Goal: Task Accomplishment & Management: Complete application form

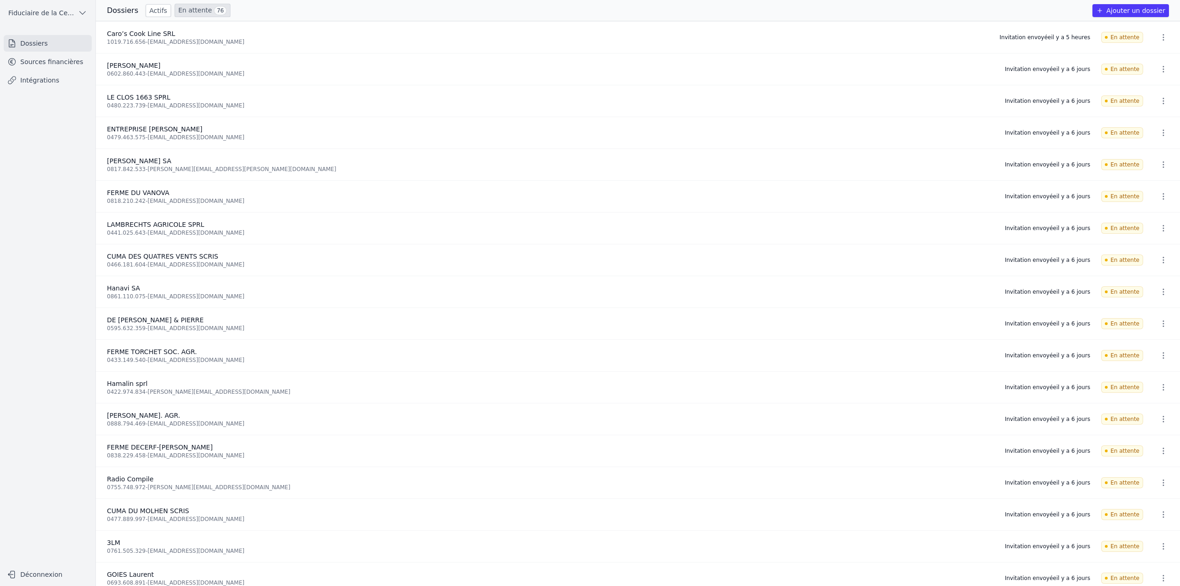
click at [159, 10] on link "Actifs" at bounding box center [158, 10] width 25 height 13
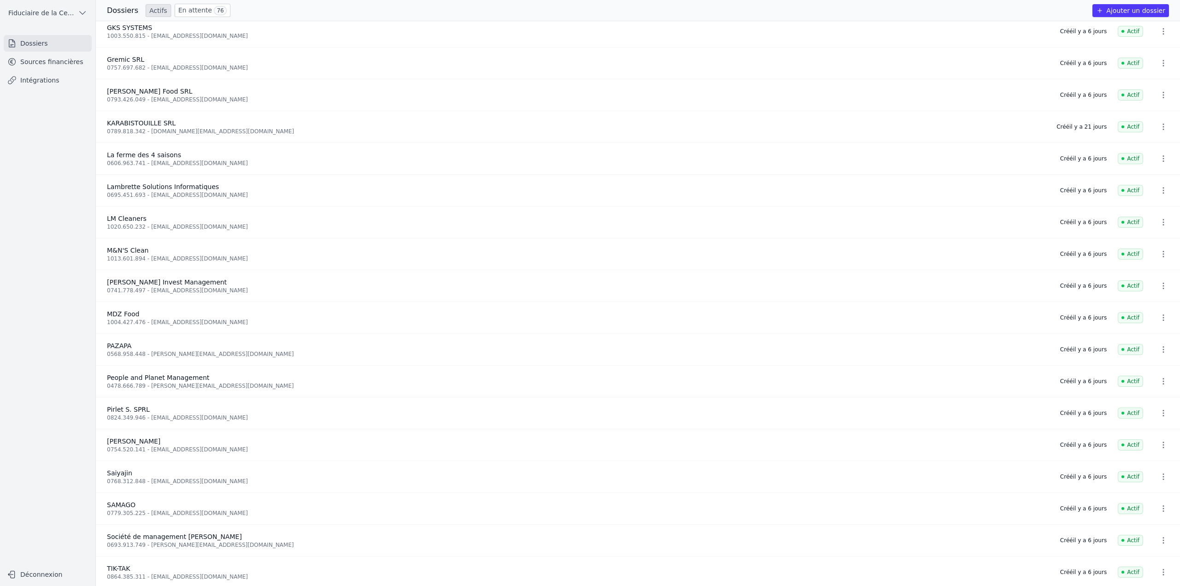
scroll to position [774, 0]
drag, startPoint x: 1059, startPoint y: 534, endPoint x: 1112, endPoint y: 532, distance: 53.0
click at [1112, 532] on li "Société de management Julien Pirsoul 0693.913.749 - julien.pirsoul@gmail.com Cr…" at bounding box center [638, 538] width 1084 height 32
copy li "Créé il y a 6 jours"
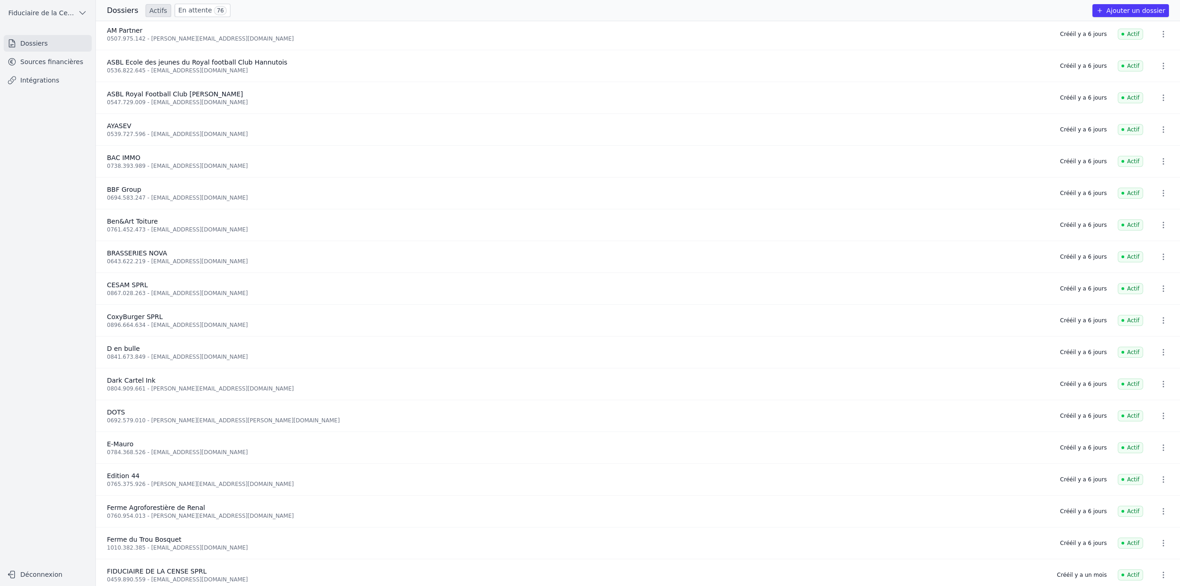
scroll to position [0, 0]
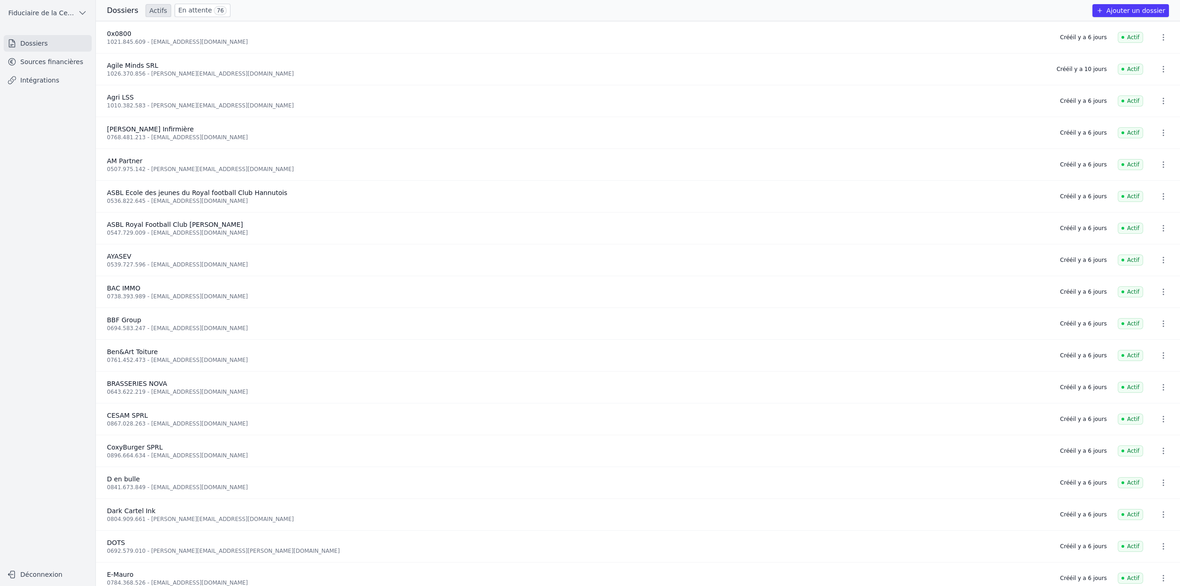
click at [238, 13] on div "Dossiers Actifs En attente 76 Ajouter un dossier" at bounding box center [638, 10] width 1084 height 13
click at [193, 12] on link "En attente 76" at bounding box center [203, 10] width 56 height 13
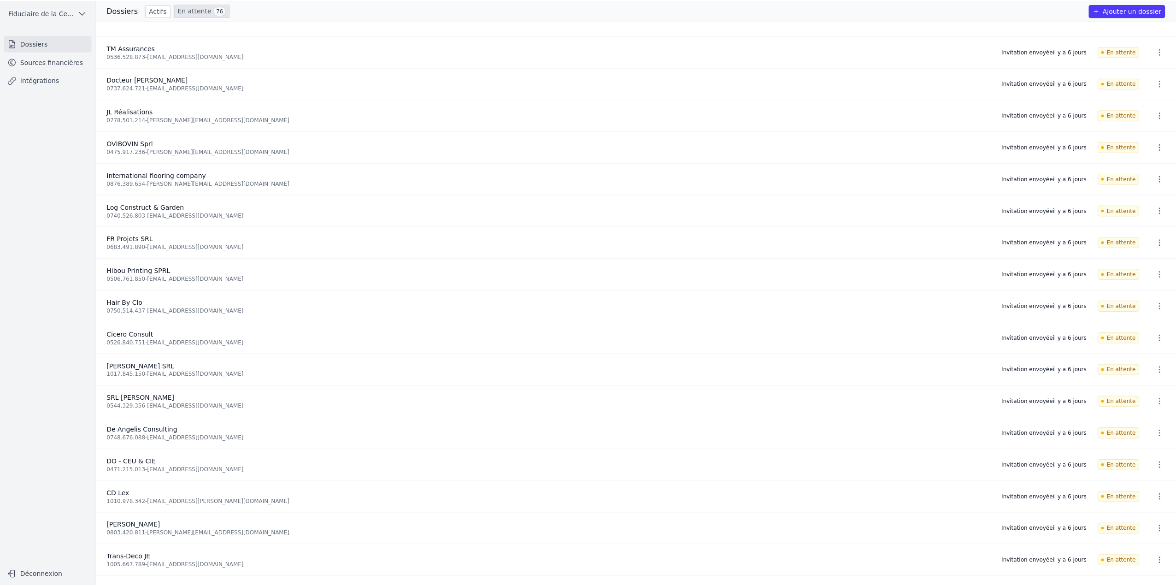
scroll to position [1856, 0]
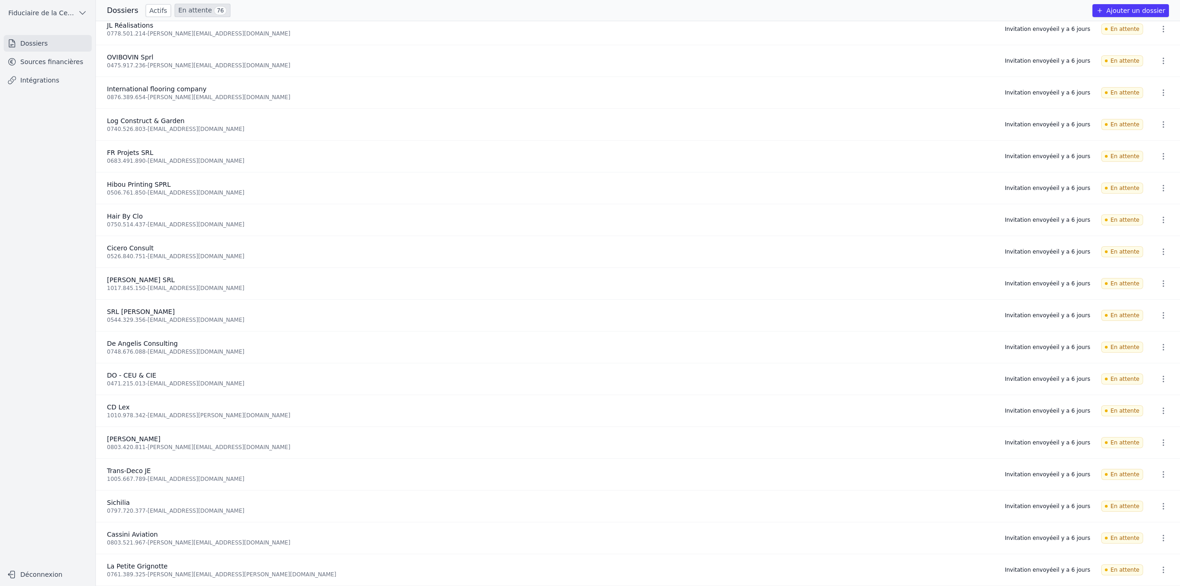
click at [1160, 568] on icon "button" at bounding box center [1163, 569] width 9 height 9
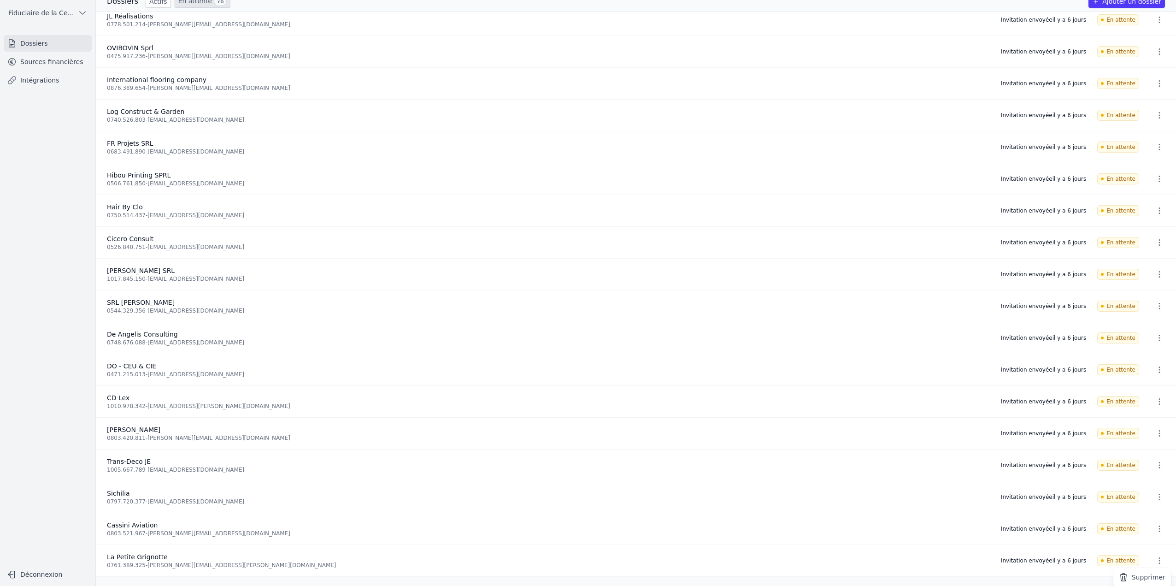
scroll to position [10, 0]
click at [1159, 557] on div at bounding box center [588, 293] width 1176 height 586
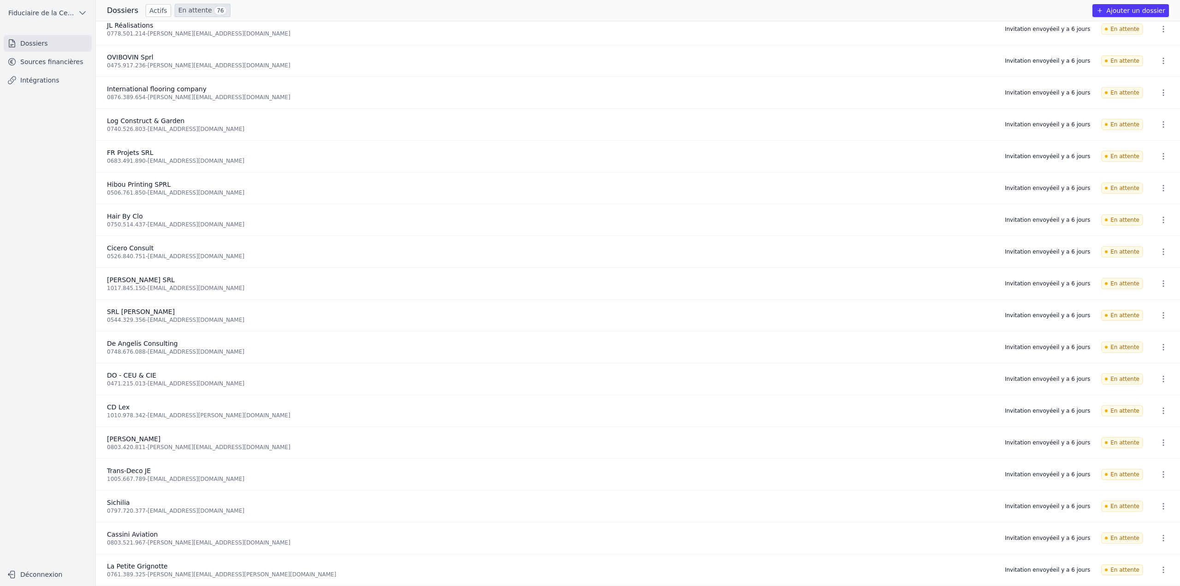
click at [1165, 568] on button "button" at bounding box center [1163, 569] width 18 height 15
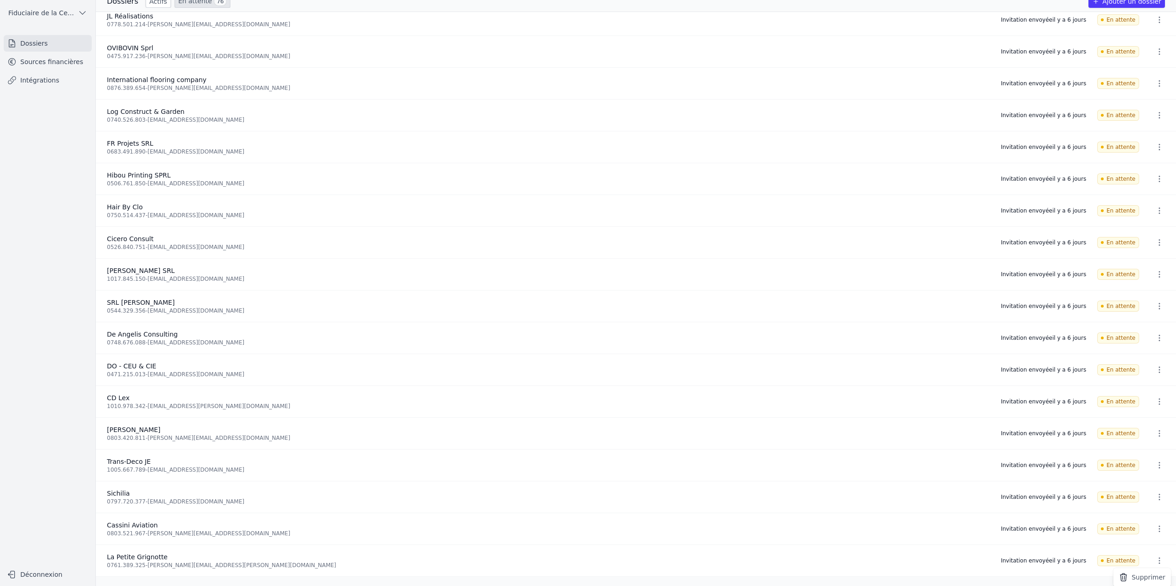
scroll to position [10, 0]
click at [946, 530] on div at bounding box center [588, 293] width 1176 height 586
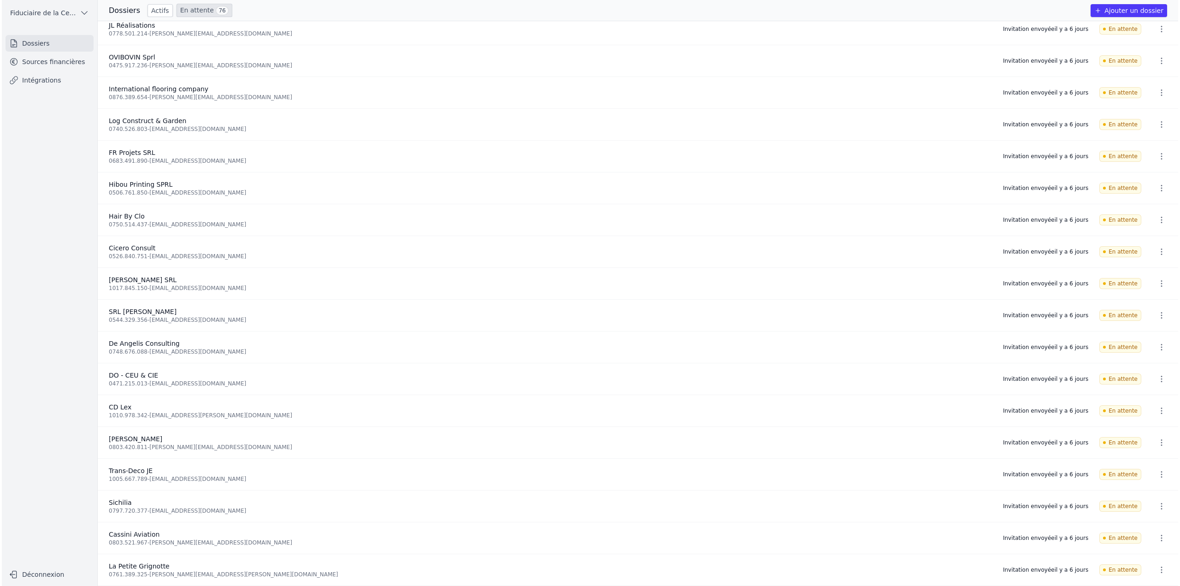
scroll to position [0, 0]
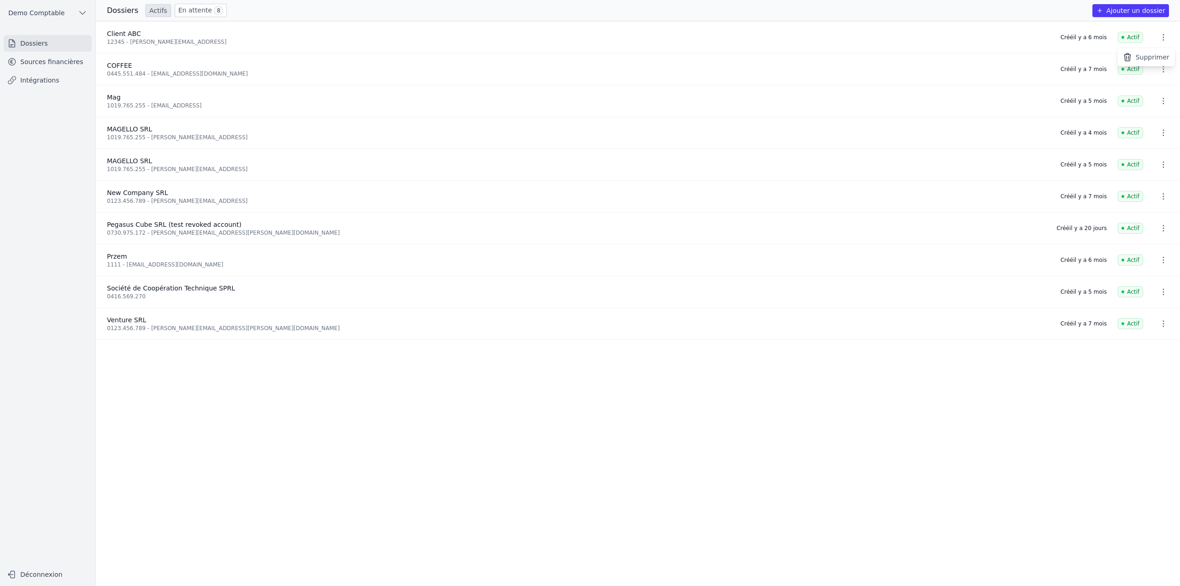
click at [953, 372] on div at bounding box center [590, 293] width 1180 height 586
click at [1144, 11] on button "Ajouter un dossier" at bounding box center [1130, 10] width 77 height 13
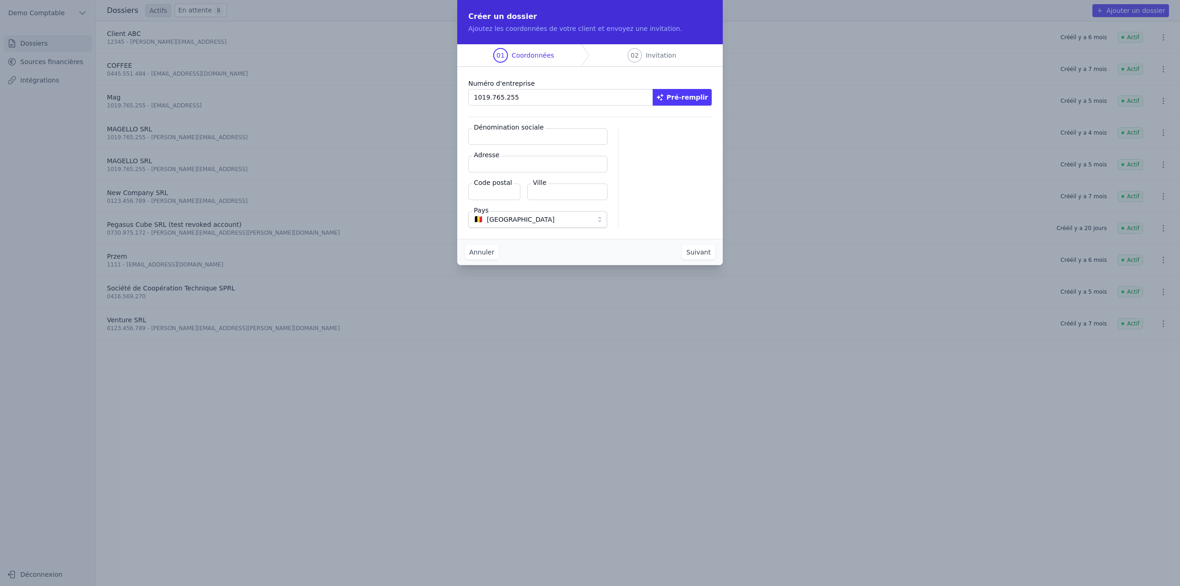
type input "1019.765.255"
click at [698, 101] on button "Pré-remplir" at bounding box center [682, 97] width 59 height 17
type input "MAGELLO SRL"
type input "Avenue du Derby 30/16"
type input "1050"
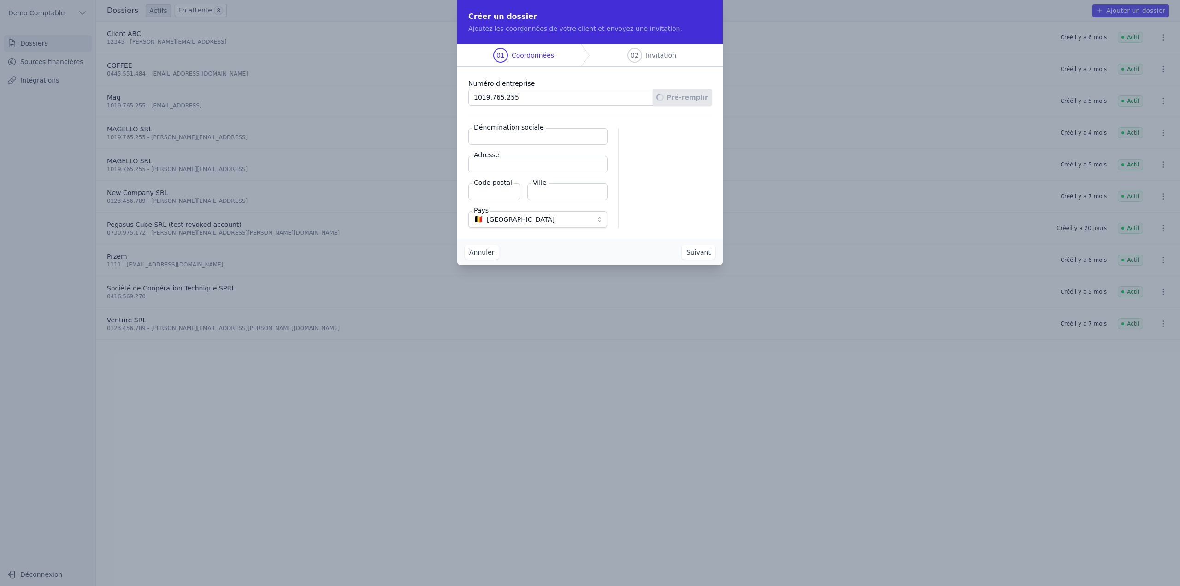
type input "Ixelles"
click at [698, 252] on button "Suivant" at bounding box center [699, 252] width 34 height 15
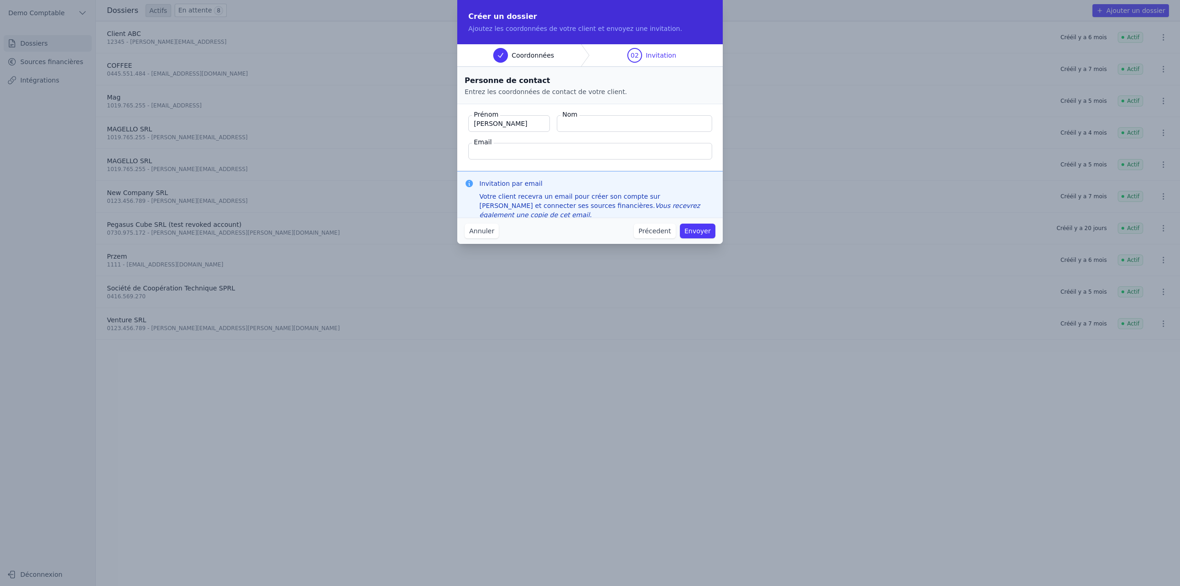
type input "Quentin"
type input "Roquet"
type input "quentin@magelloai"
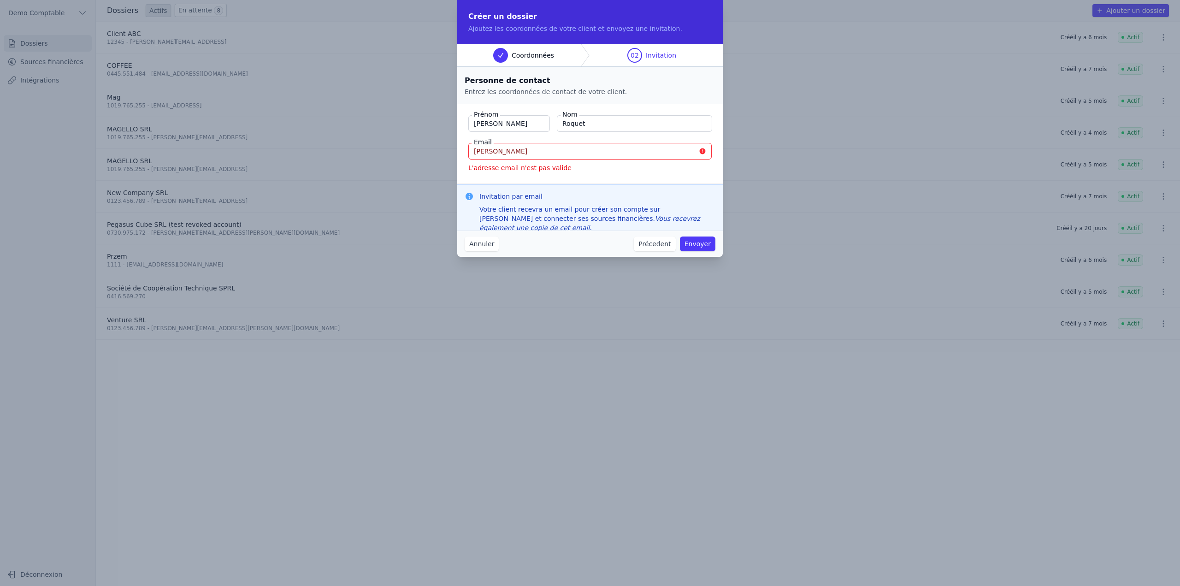
click at [524, 152] on input "quentin@magelloai" at bounding box center [589, 151] width 243 height 17
type input "quentin@gmailcom"
click at [619, 174] on fieldset "Prénom Quentin Nom Roquet Email quentin@gmailcom L'adresse email n'est pas vali…" at bounding box center [590, 144] width 266 height 80
click at [581, 125] on input "Roquet" at bounding box center [634, 123] width 155 height 17
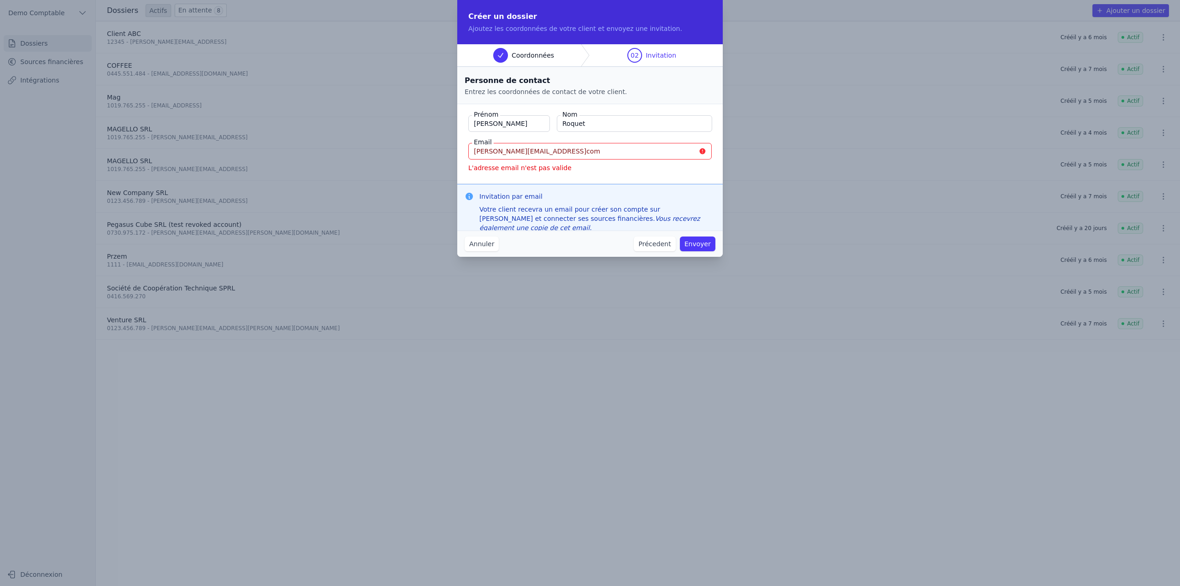
click at [581, 125] on input "Roquet" at bounding box center [634, 123] width 155 height 17
type input "Client"
type input "ABC"
click at [559, 155] on input "quentin@gmailcom" at bounding box center [589, 151] width 243 height 17
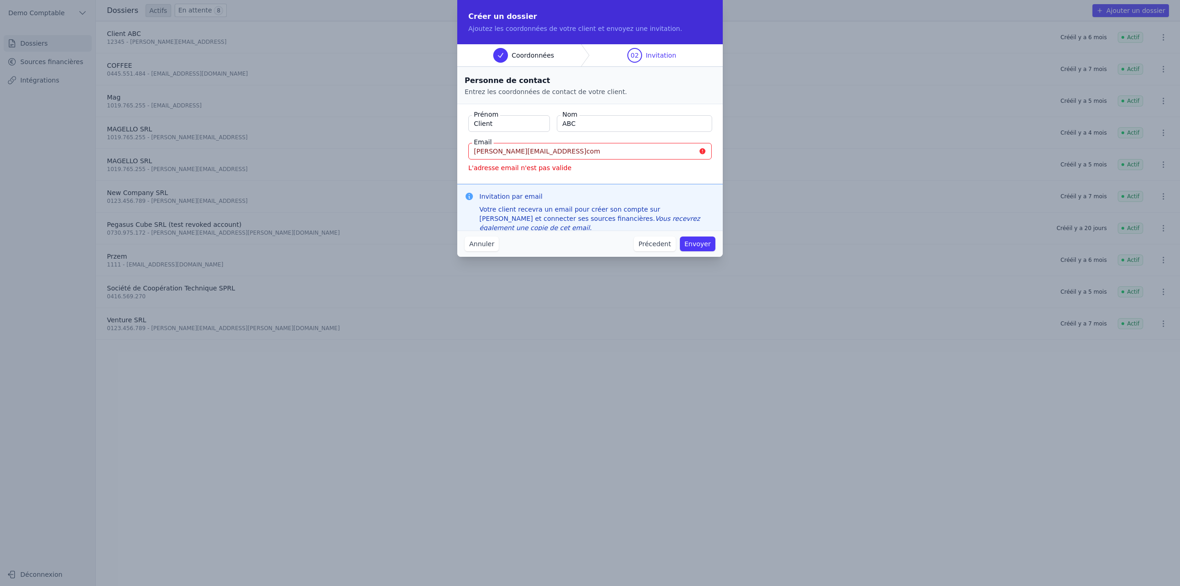
click at [526, 128] on input "Client" at bounding box center [509, 123] width 82 height 17
click at [491, 124] on input "Quentin" at bounding box center [509, 123] width 82 height 17
type input "Albert"
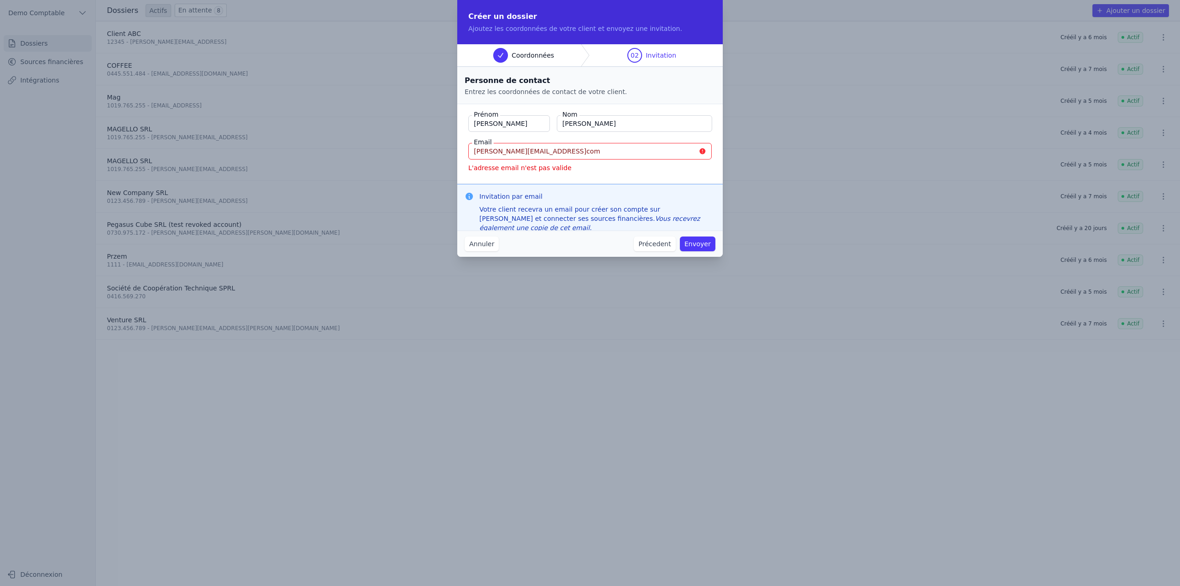
click at [581, 124] on input "Einstein" at bounding box center [634, 123] width 155 height 17
type input "Einstein"
click at [487, 152] on input "quentin@gmailcom" at bounding box center [589, 151] width 243 height 17
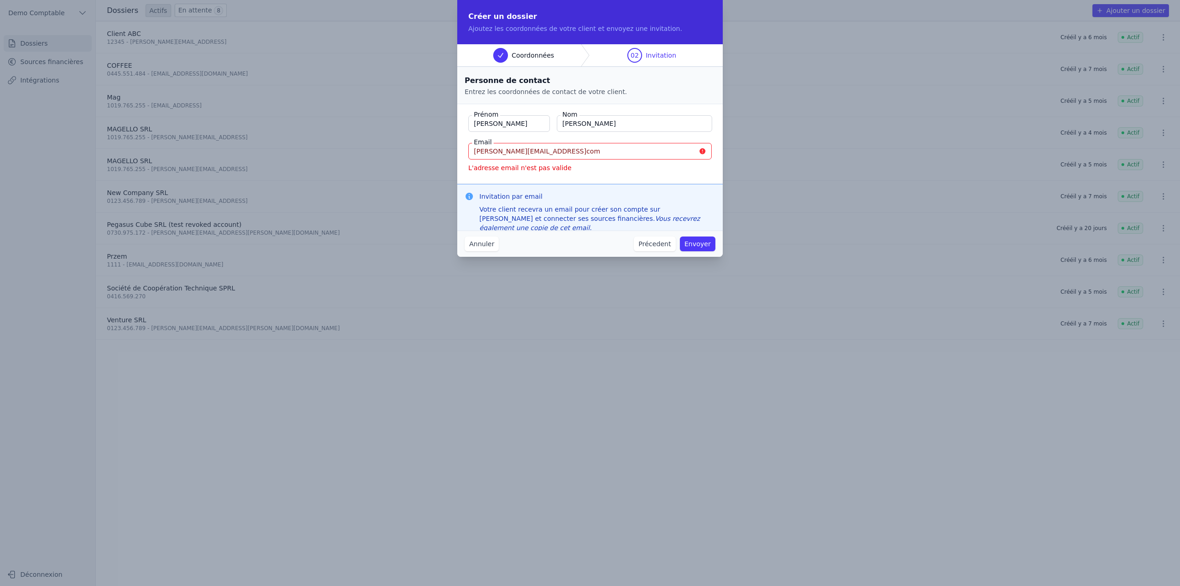
drag, startPoint x: 496, startPoint y: 153, endPoint x: 534, endPoint y: 151, distance: 37.8
click at [534, 151] on input "albert@gmailcom" at bounding box center [589, 151] width 243 height 17
paste input "physics"
type input "albert@gmailcom"
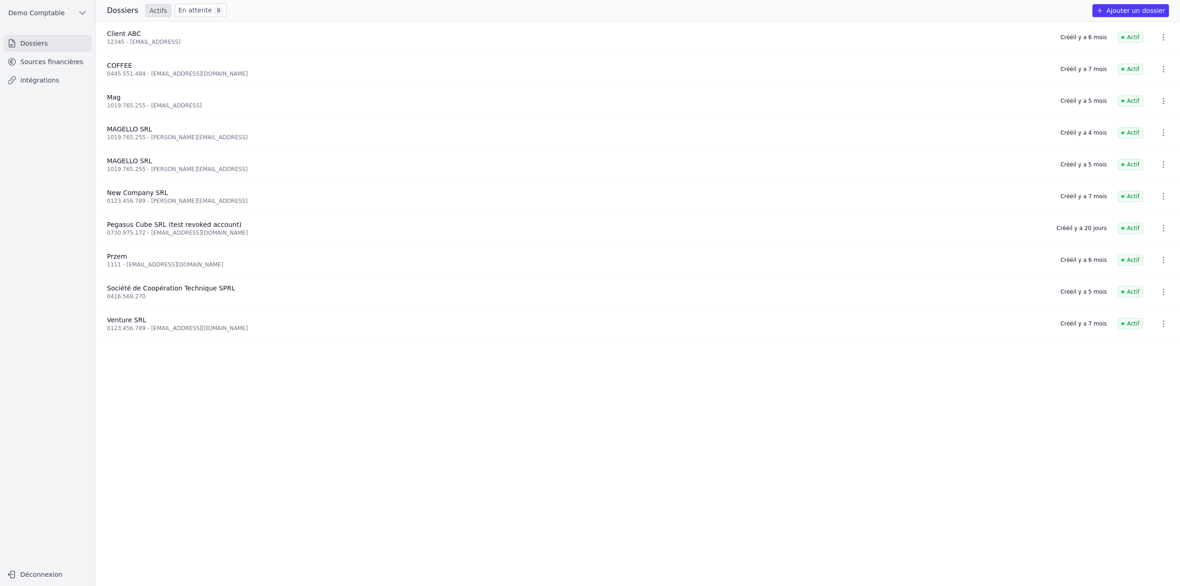
click at [1160, 36] on icon "button" at bounding box center [1163, 37] width 9 height 9
click at [216, 12] on div at bounding box center [590, 293] width 1180 height 586
click at [195, 9] on link "En attente 8" at bounding box center [201, 10] width 52 height 13
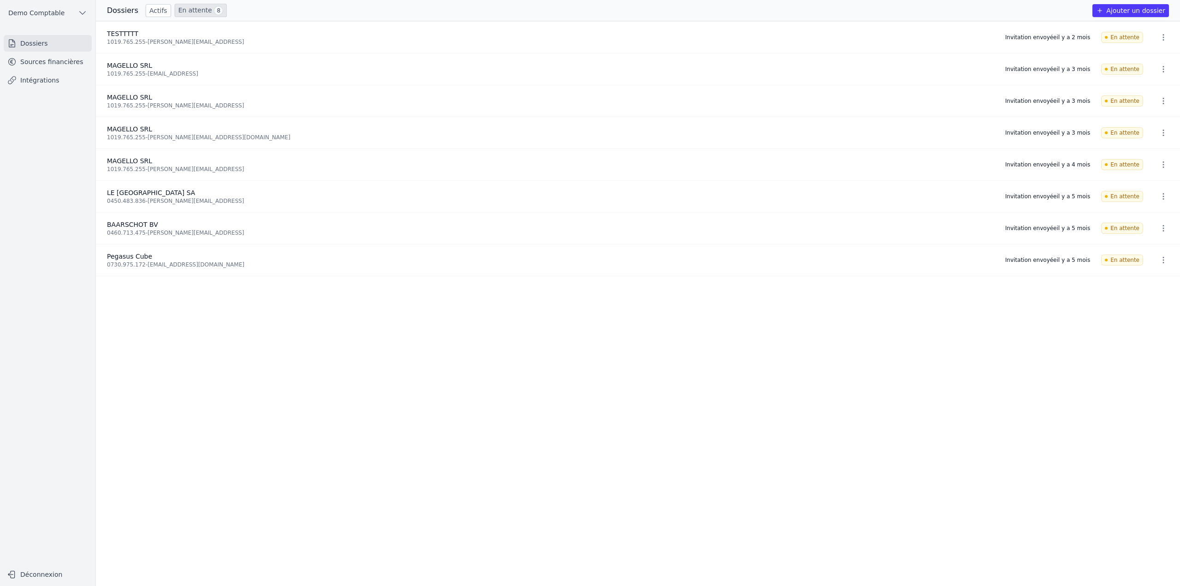
click at [1163, 132] on icon "button" at bounding box center [1163, 132] width 9 height 9
click at [1151, 156] on button "Ré-inviter" at bounding box center [1146, 152] width 58 height 19
click at [1159, 71] on icon "button" at bounding box center [1163, 69] width 9 height 9
click at [1148, 86] on button "Ré-inviter" at bounding box center [1146, 89] width 58 height 19
